Goal: Task Accomplishment & Management: Use online tool/utility

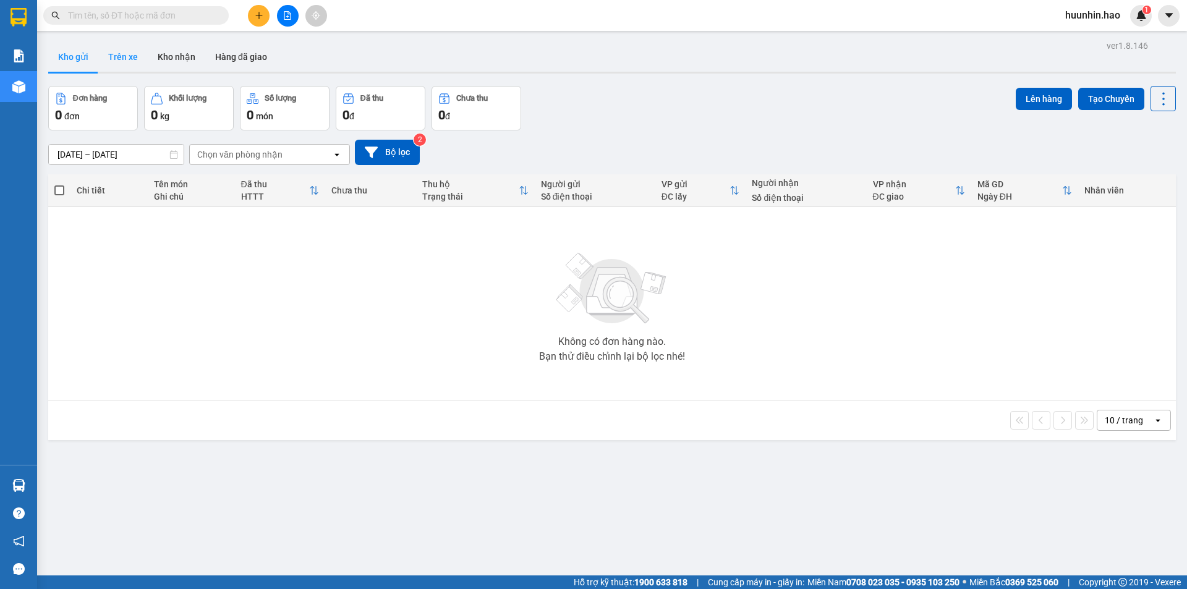
click at [116, 48] on button "Trên xe" at bounding box center [122, 57] width 49 height 30
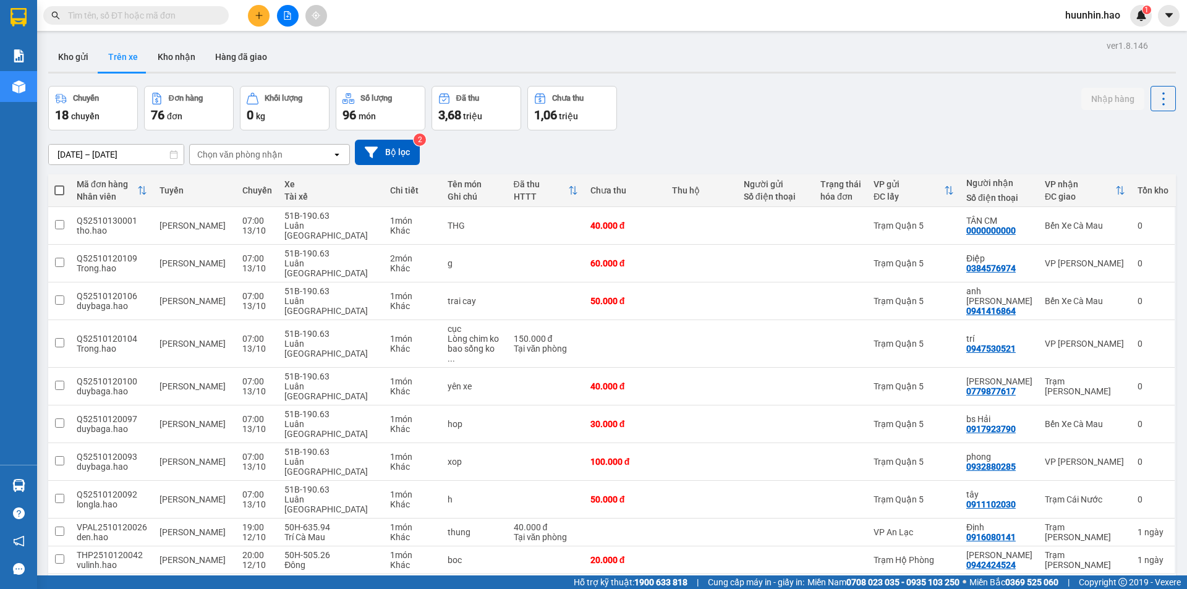
click at [250, 153] on div "Chọn văn phòng nhận" at bounding box center [239, 154] width 85 height 12
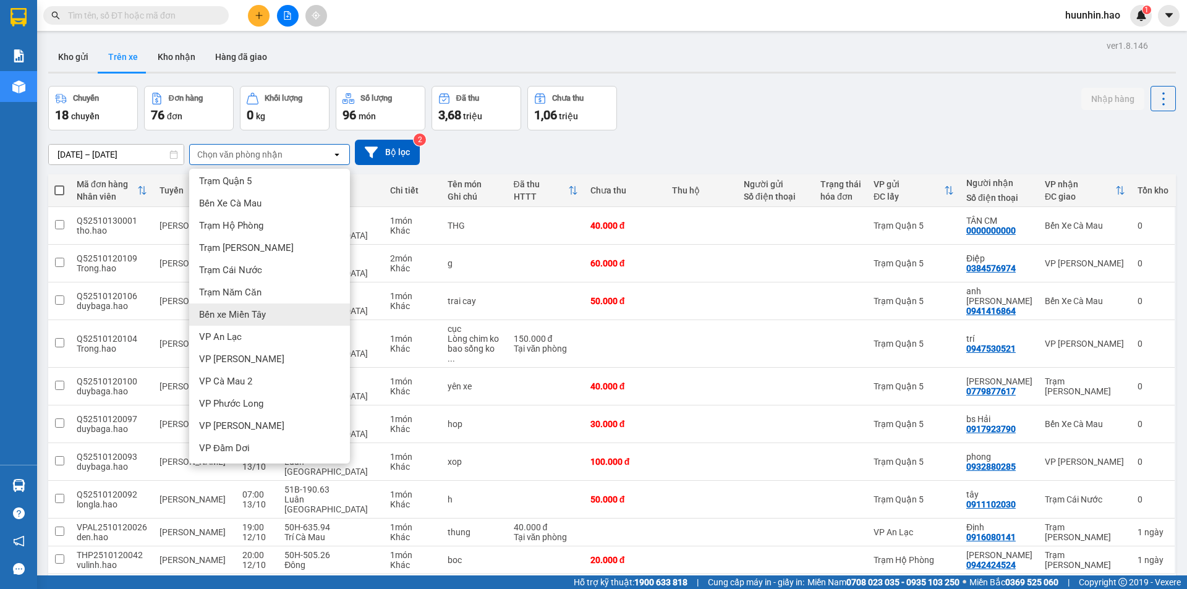
scroll to position [4, 0]
click at [270, 456] on div "VP Đầm Dơi" at bounding box center [269, 447] width 161 height 22
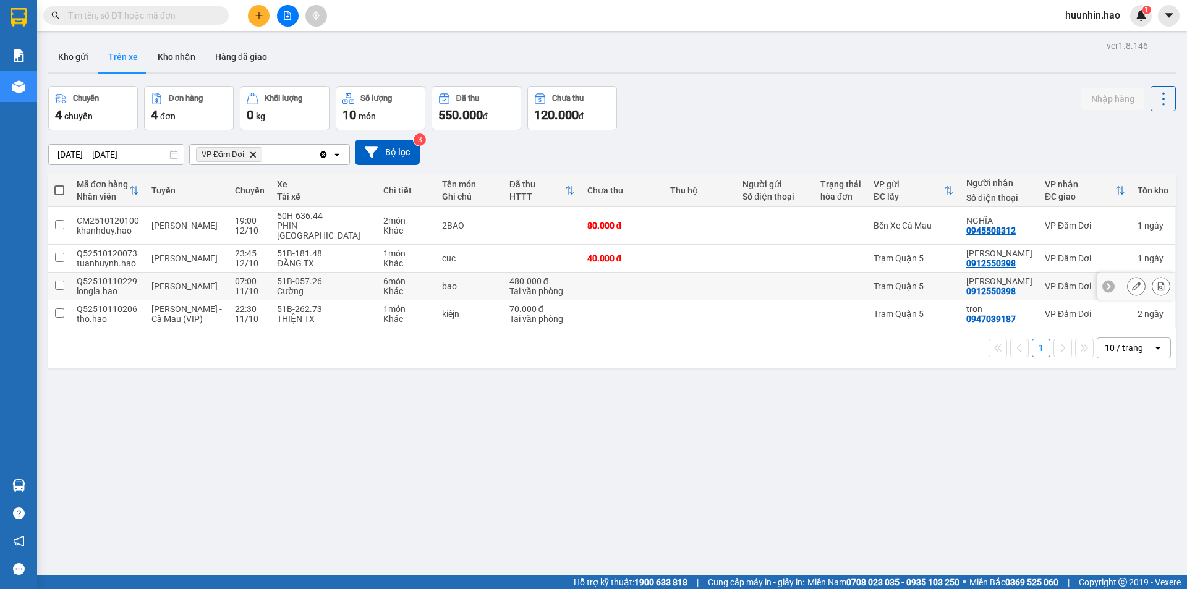
click at [930, 283] on div "Trạm Quận 5" at bounding box center [914, 286] width 80 height 10
checkbox input "true"
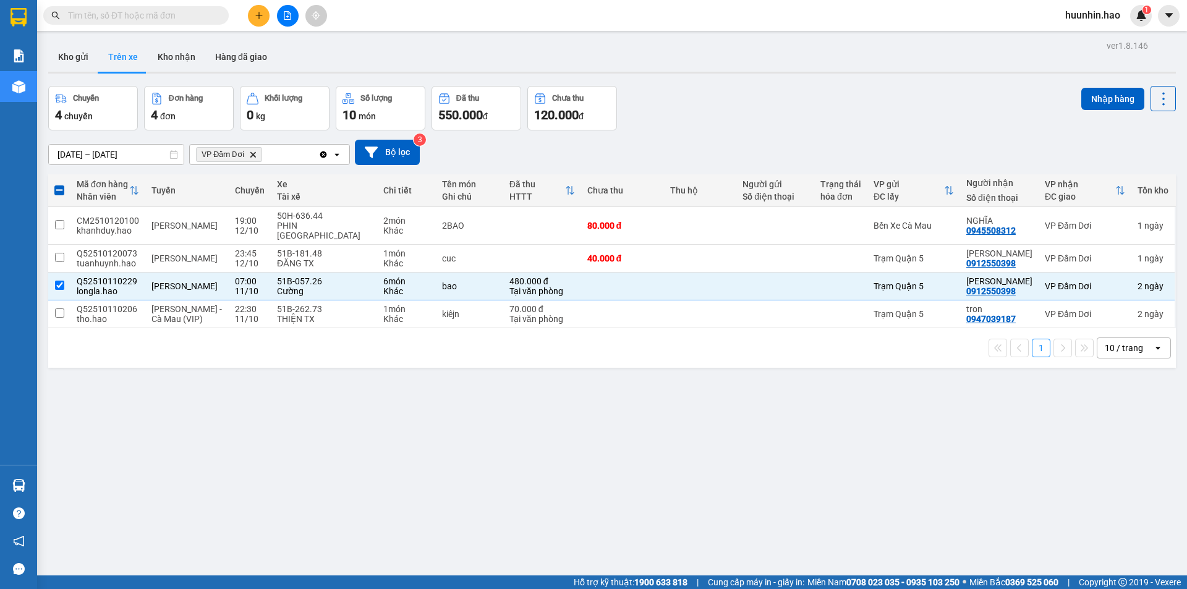
click at [932, 314] on div "Trạm Quận 5" at bounding box center [914, 314] width 80 height 10
checkbox input "true"
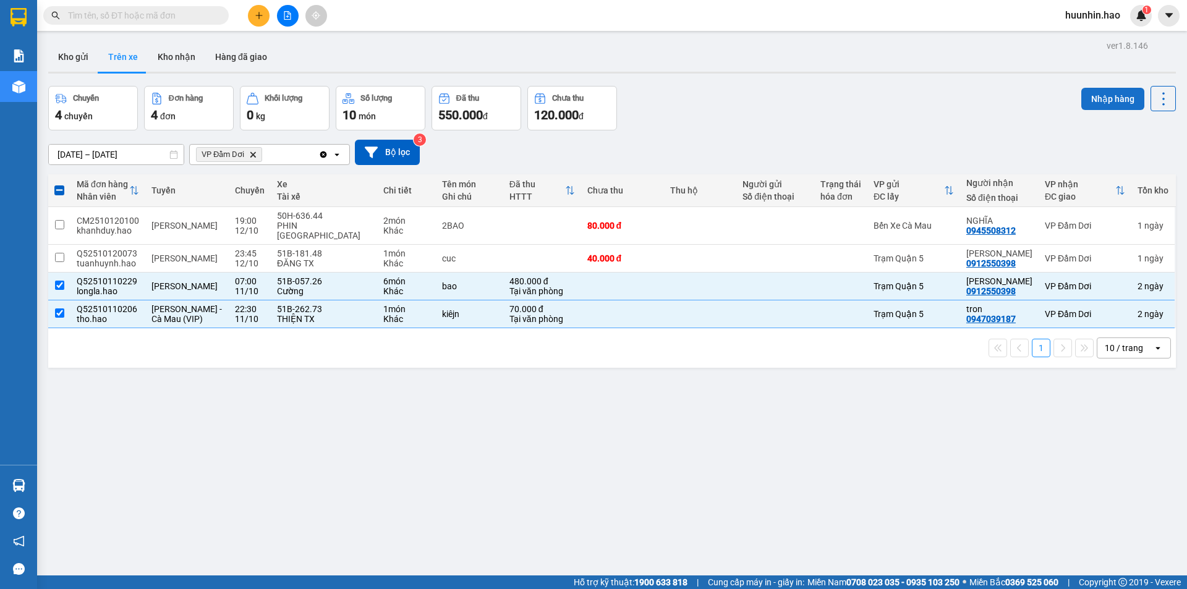
click at [1091, 98] on button "Nhập hàng" at bounding box center [1112, 99] width 63 height 22
checkbox input "false"
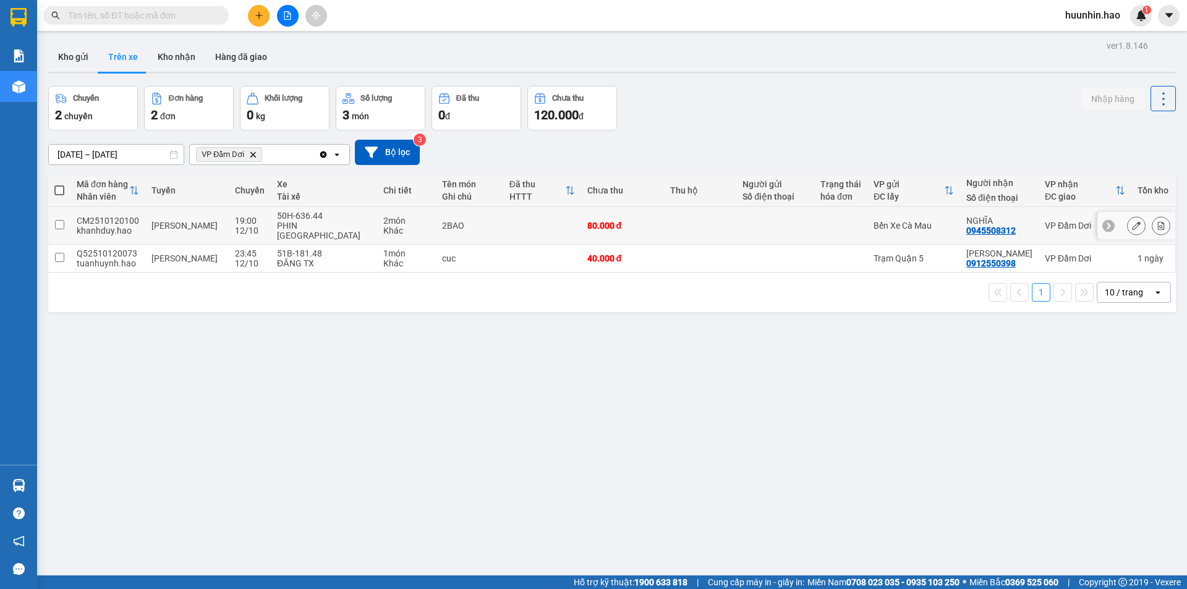
click at [898, 226] on div "Bến Xe Cà Mau" at bounding box center [914, 226] width 80 height 10
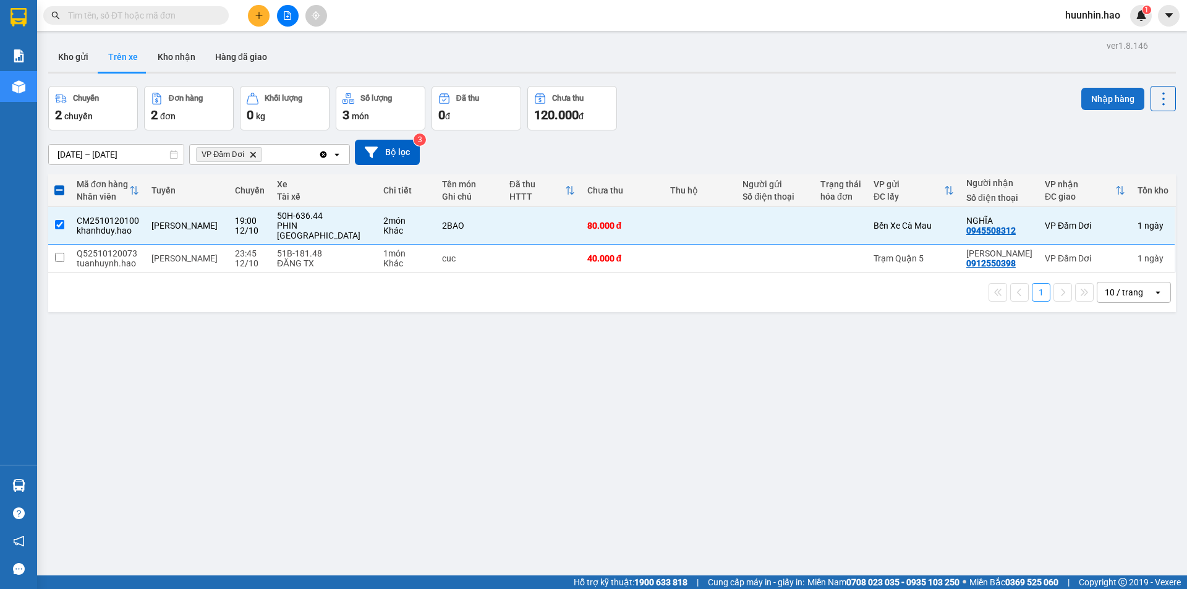
click at [1122, 102] on button "Nhập hàng" at bounding box center [1112, 99] width 63 height 22
checkbox input "false"
